Goal: Task Accomplishment & Management: Manage account settings

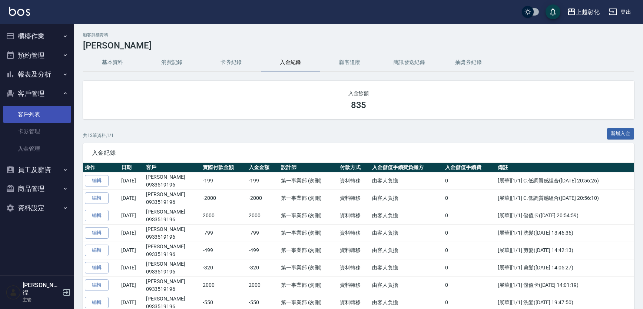
click at [26, 115] on link "客戶列表" at bounding box center [37, 114] width 68 height 17
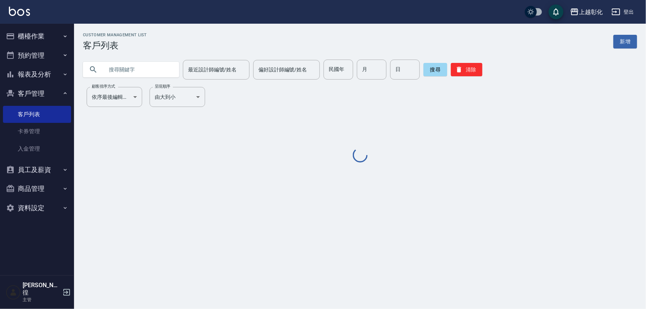
click at [150, 68] on input "text" at bounding box center [139, 70] width 70 height 20
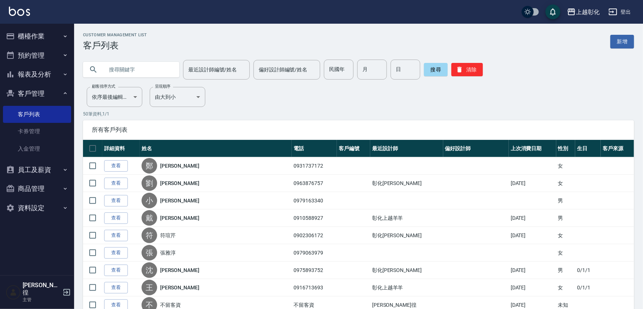
click at [137, 70] on input "text" at bounding box center [139, 70] width 70 height 20
type input "0980090632"
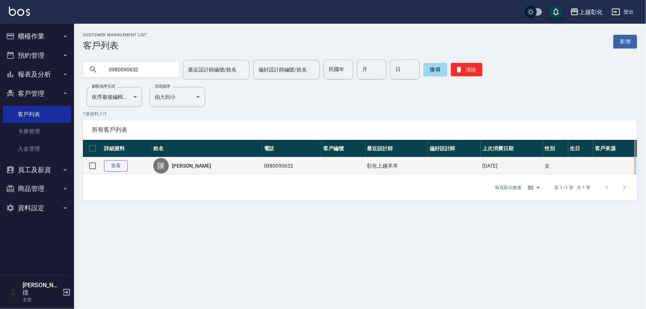
click at [117, 172] on link "查看" at bounding box center [116, 165] width 24 height 11
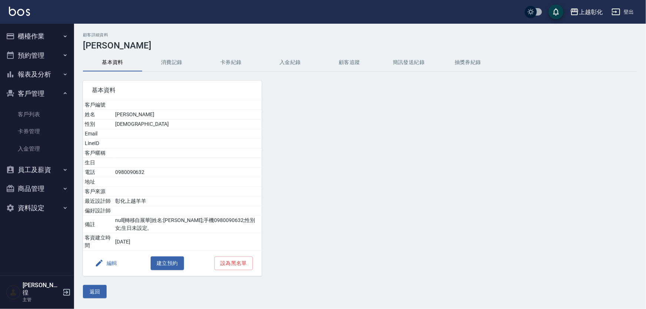
click at [282, 63] on button "入金紀錄" at bounding box center [290, 63] width 59 height 18
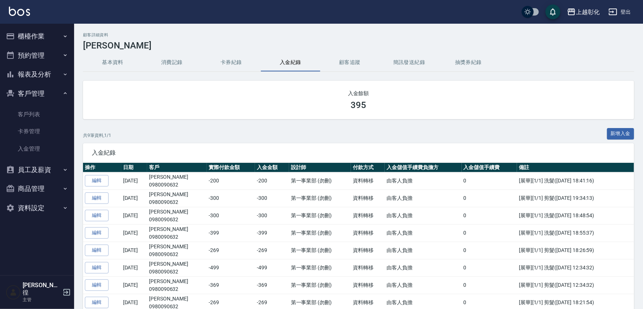
click at [614, 130] on button "新增入金" at bounding box center [620, 133] width 27 height 11
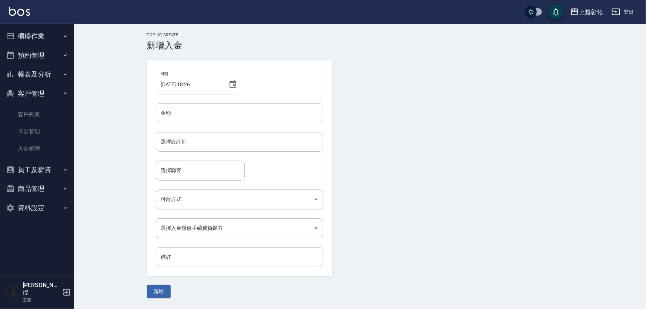
click at [198, 112] on input "金額" at bounding box center [239, 113] width 167 height 20
type input "-300"
click at [182, 136] on input "選擇設計師" at bounding box center [239, 142] width 161 height 13
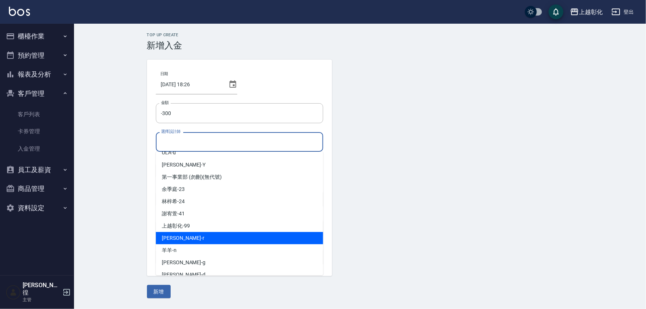
scroll to position [41, 0]
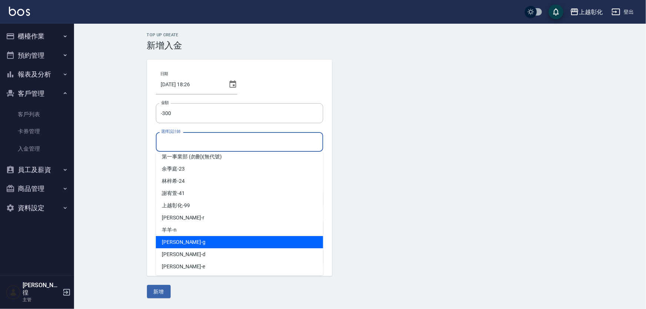
click at [185, 235] on div "羊羊 -n" at bounding box center [239, 230] width 167 height 12
click at [185, 235] on body "上越彰化 登出 櫃檯作業 打帳單 帳單列表 現金收支登錄 材料自購登錄 每日結帳 排班表 現場電腦打卡 預約管理 預約管理 單日預約紀錄 單週預約紀錄 報表及…" at bounding box center [323, 154] width 646 height 309
type input "羊羊-n"
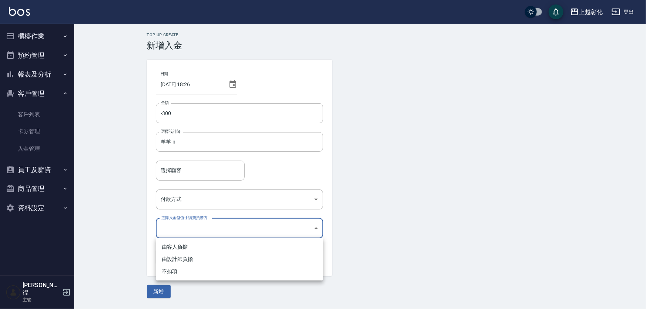
click at [192, 172] on div at bounding box center [323, 154] width 646 height 309
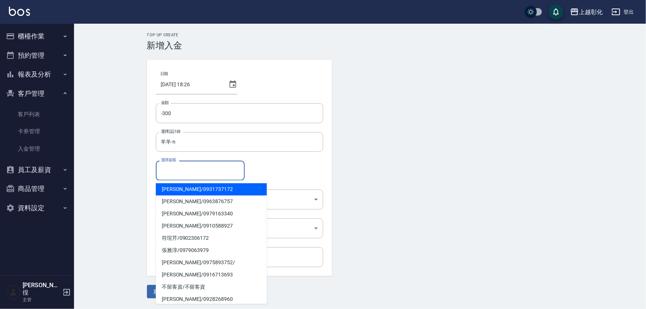
click at [192, 172] on input "選擇顧客" at bounding box center [200, 170] width 82 height 13
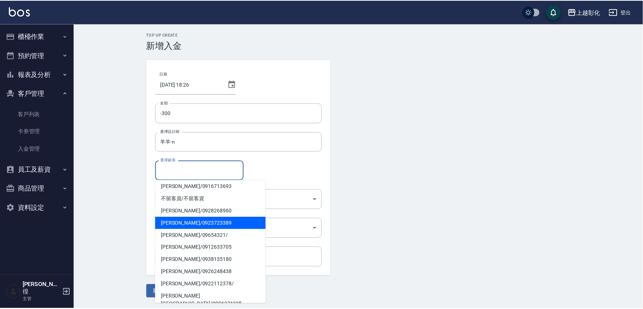
scroll to position [25, 0]
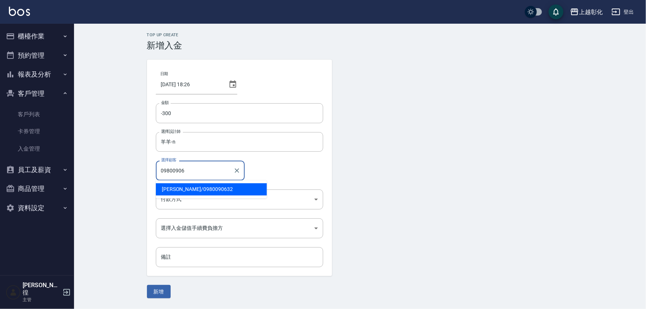
click at [181, 187] on span "陳淑樺 / 0980090632" at bounding box center [211, 189] width 111 height 12
type input "陳淑樺/0980090632"
click at [186, 196] on body "上越彰化 登出 櫃檯作業 打帳單 帳單列表 現金收支登錄 材料自購登錄 每日結帳 排班表 現場電腦打卡 預約管理 預約管理 單日預約紀錄 單週預約紀錄 報表及…" at bounding box center [323, 154] width 646 height 309
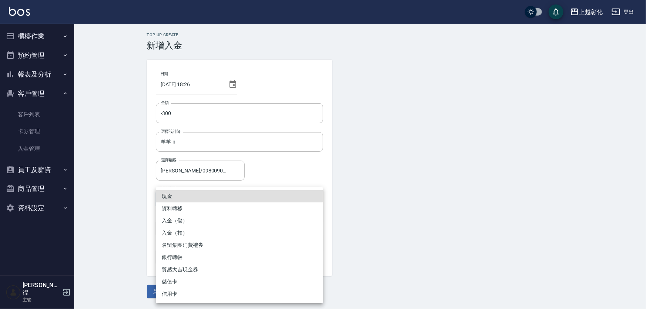
click at [179, 230] on li "入金（扣）" at bounding box center [239, 233] width 167 height 12
type input "入金（扣）"
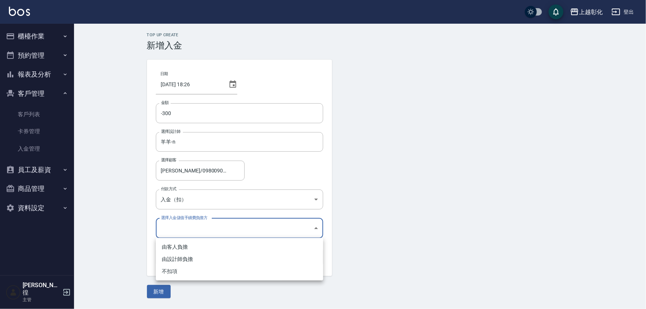
click at [180, 235] on body "上越彰化 登出 櫃檯作業 打帳單 帳單列表 現金收支登錄 材料自購登錄 每日結帳 排班表 現場電腦打卡 預約管理 預約管理 單日預約紀錄 單週預約紀錄 報表及…" at bounding box center [323, 154] width 646 height 309
click at [175, 273] on li "不扣項" at bounding box center [239, 272] width 167 height 12
type input "WITHOUTHANDLINGFEE"
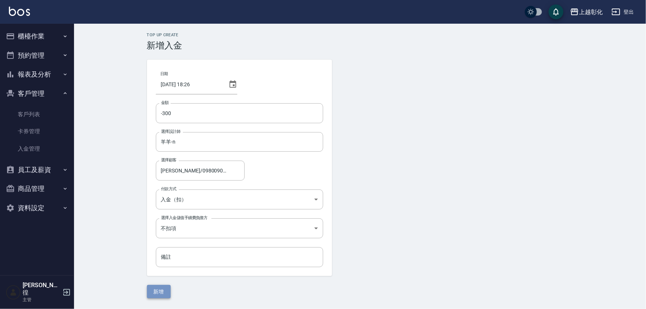
click at [164, 291] on button "新增" at bounding box center [159, 292] width 24 height 14
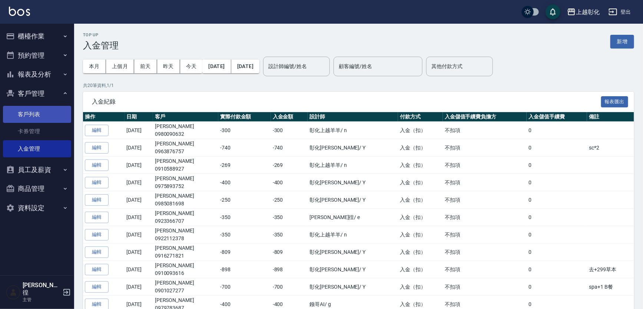
click at [33, 118] on link "客戶列表" at bounding box center [37, 114] width 68 height 17
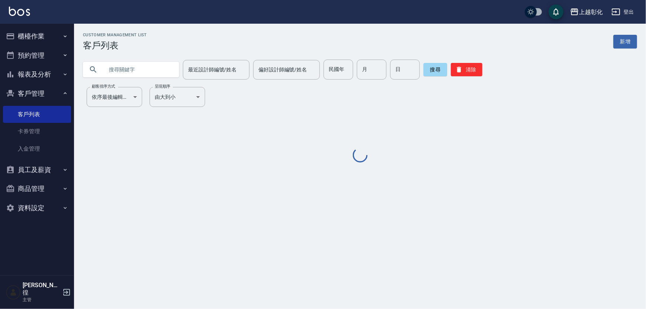
click at [139, 72] on input "text" at bounding box center [139, 70] width 70 height 20
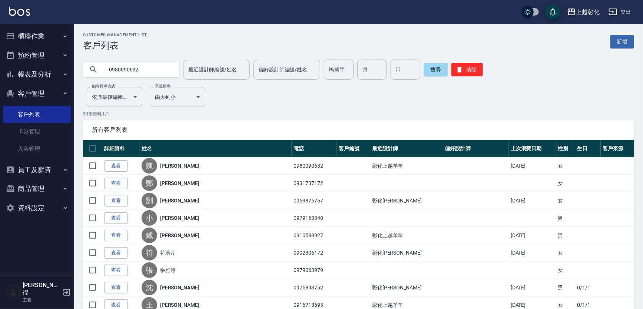
type input "0980090632"
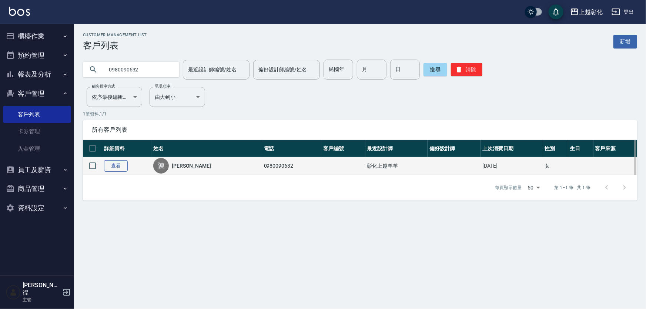
click at [119, 172] on link "查看" at bounding box center [116, 165] width 24 height 11
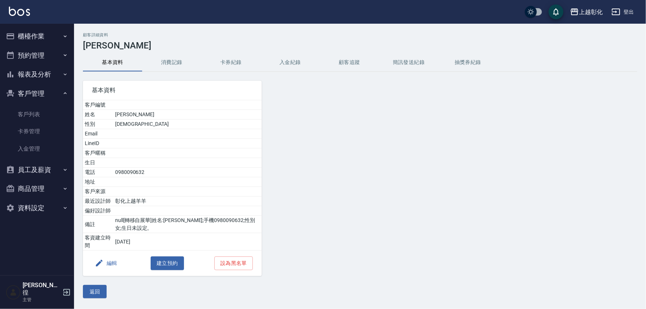
click at [274, 61] on button "入金紀錄" at bounding box center [290, 63] width 59 height 18
